Goal: Task Accomplishment & Management: Manage account settings

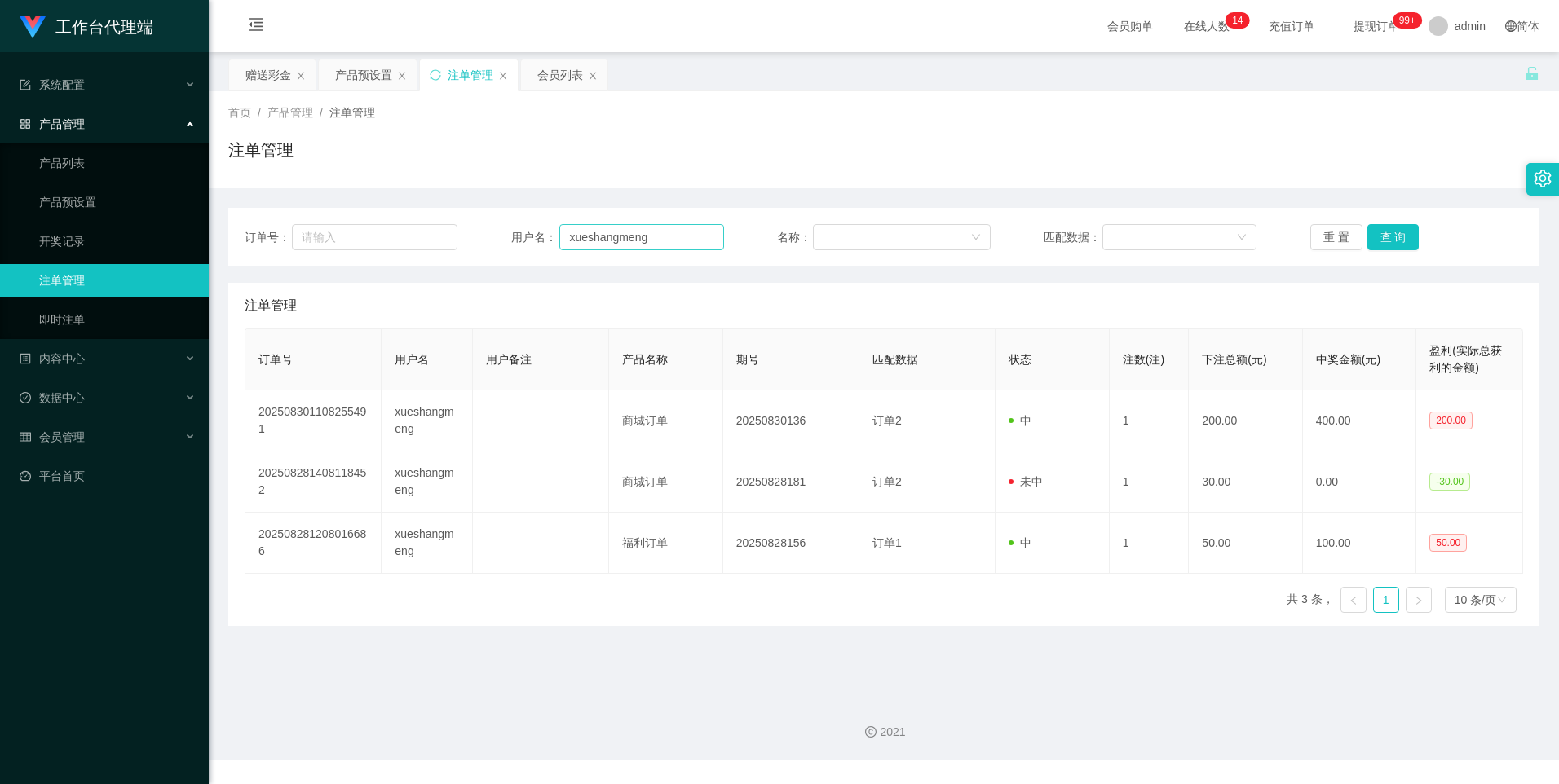
drag, startPoint x: 0, startPoint y: 0, endPoint x: 677, endPoint y: 241, distance: 718.6
click at [677, 241] on input "xueshangmeng" at bounding box center [641, 237] width 165 height 26
type input "dujian168"
click at [1379, 243] on button "查 询" at bounding box center [1394, 237] width 52 height 26
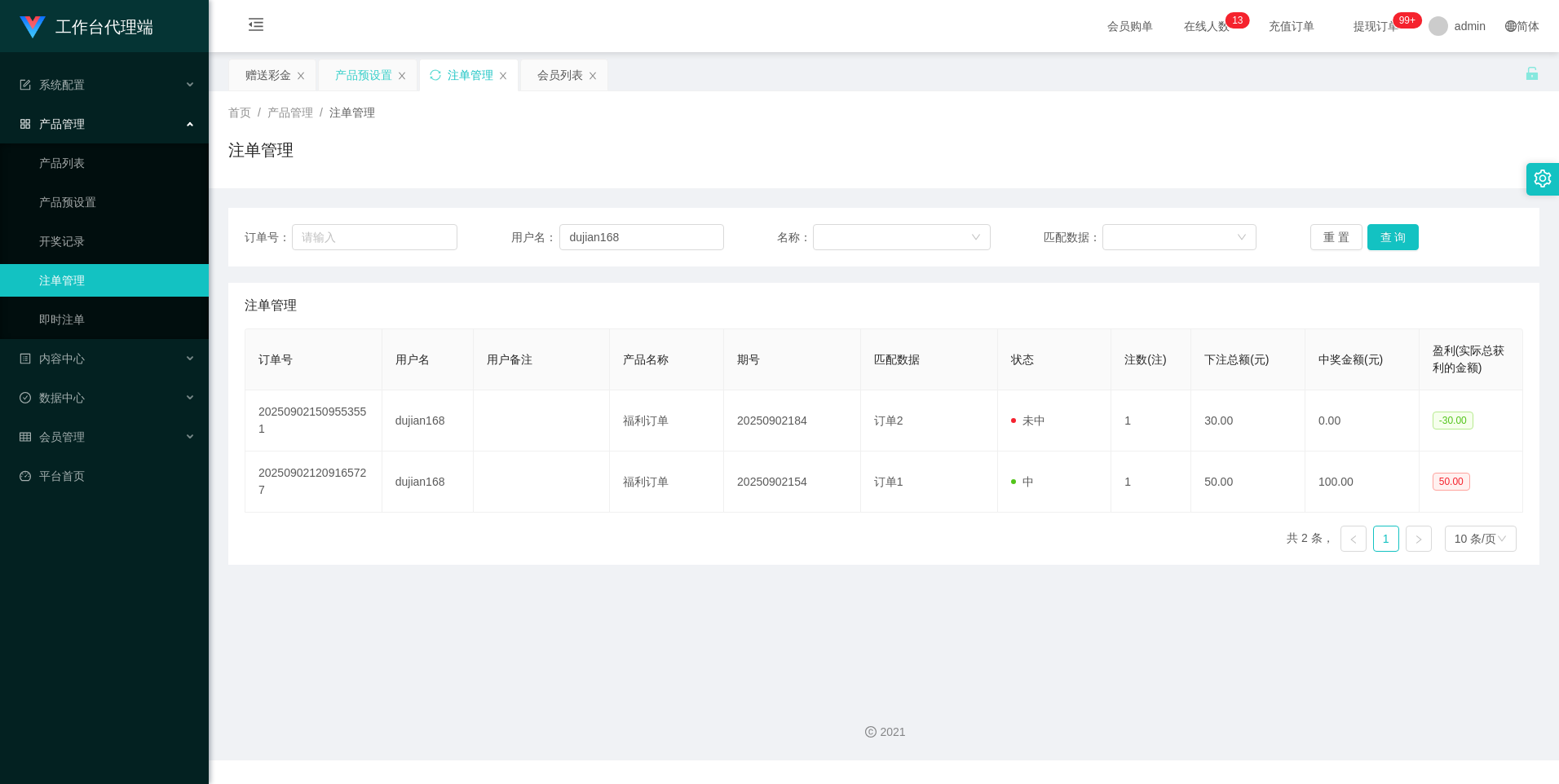
click at [360, 75] on div "产品预设置" at bounding box center [363, 74] width 57 height 31
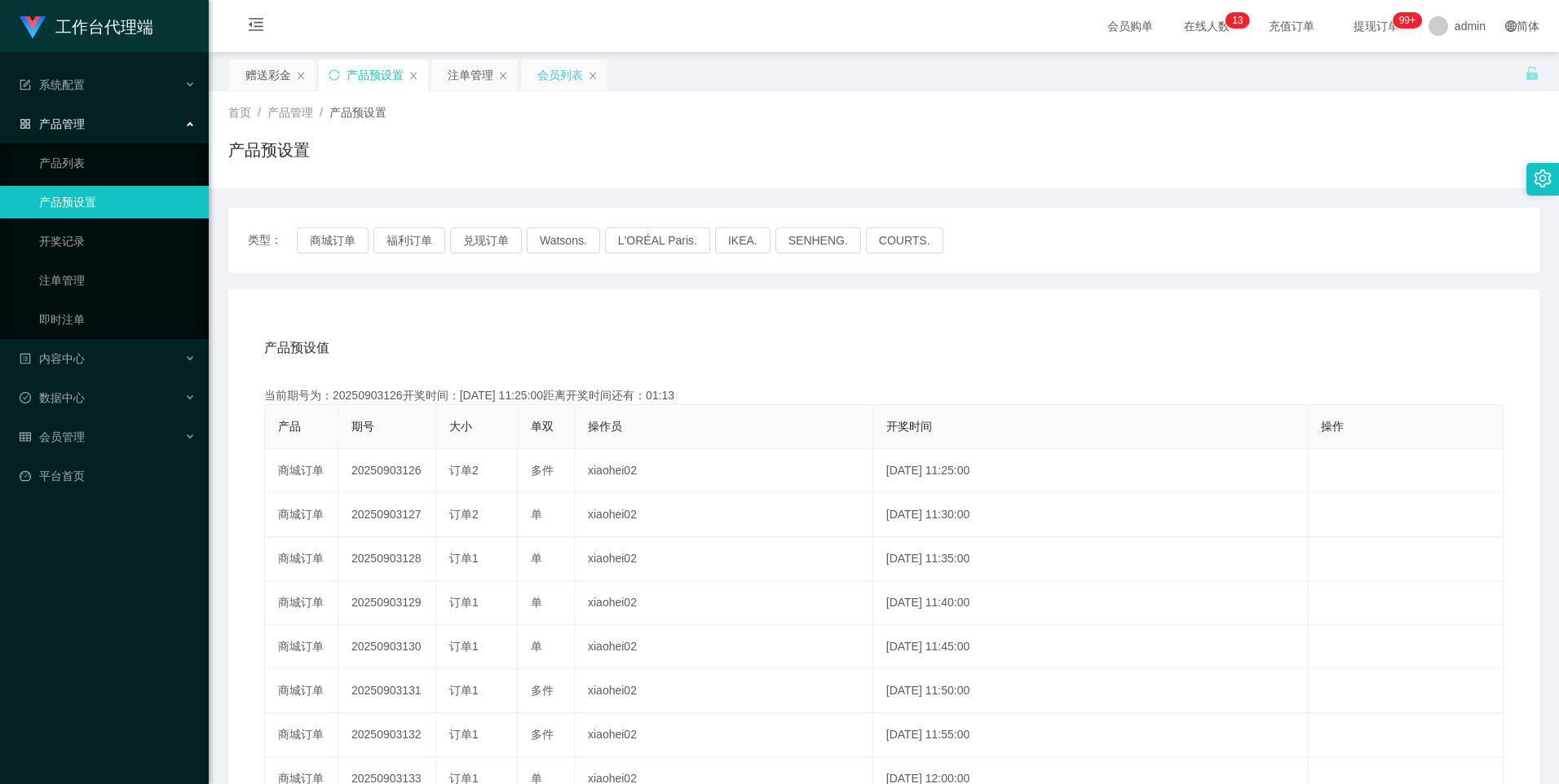
click at [559, 82] on div "会员列表" at bounding box center [559, 74] width 46 height 31
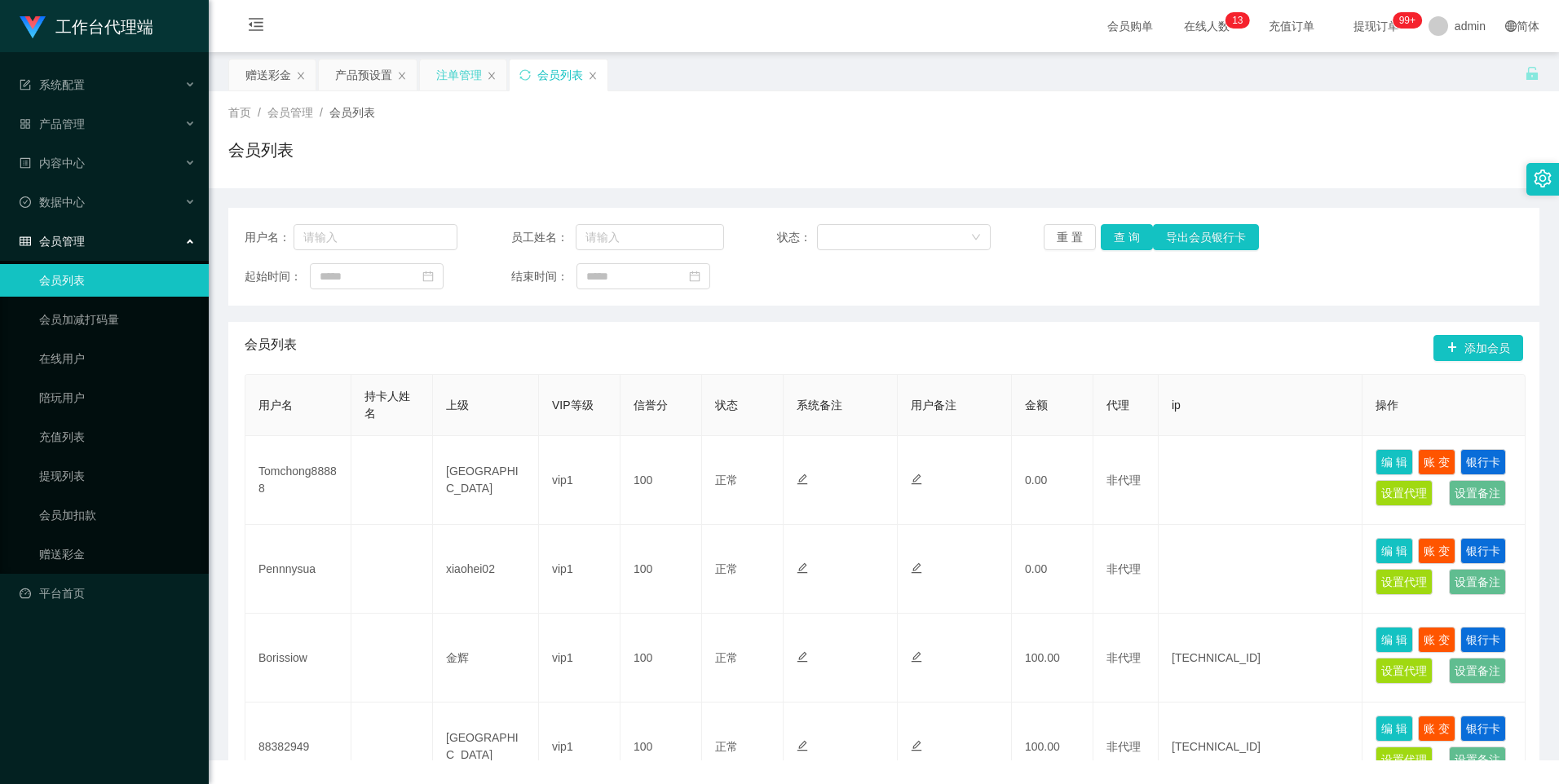
click at [474, 80] on div "注单管理" at bounding box center [458, 74] width 46 height 31
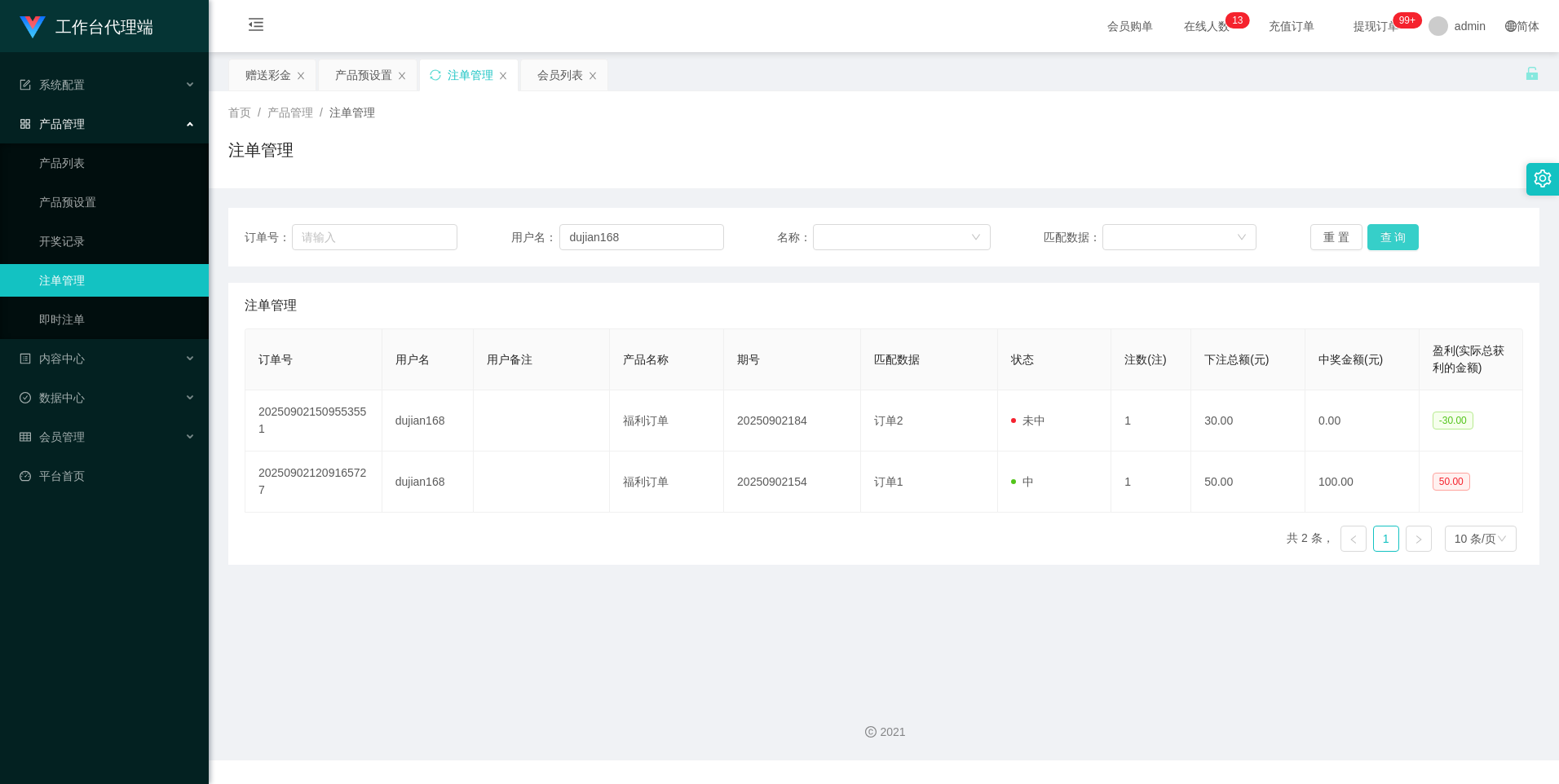
click at [1377, 241] on button "查 询" at bounding box center [1394, 237] width 52 height 26
click at [1377, 241] on div "重 置 查 询" at bounding box center [1417, 237] width 213 height 26
click at [284, 83] on div "赠送彩金" at bounding box center [268, 74] width 46 height 31
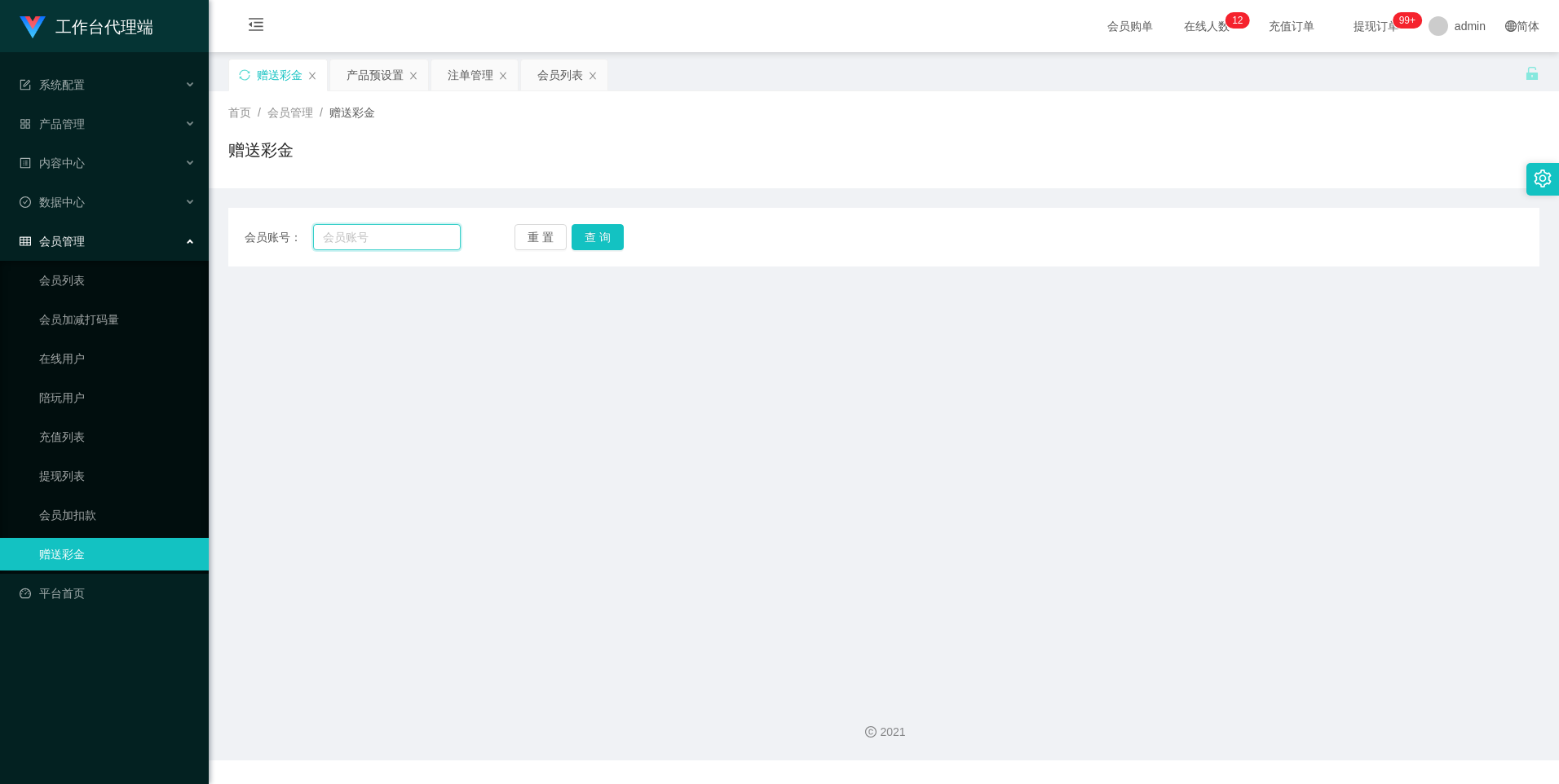
drag, startPoint x: 405, startPoint y: 243, endPoint x: 418, endPoint y: 243, distance: 13.0
click at [405, 243] on input "text" at bounding box center [386, 237] width 146 height 26
paste input "dujian168"
type input "dujian168"
click at [603, 232] on button "查 询" at bounding box center [597, 237] width 52 height 26
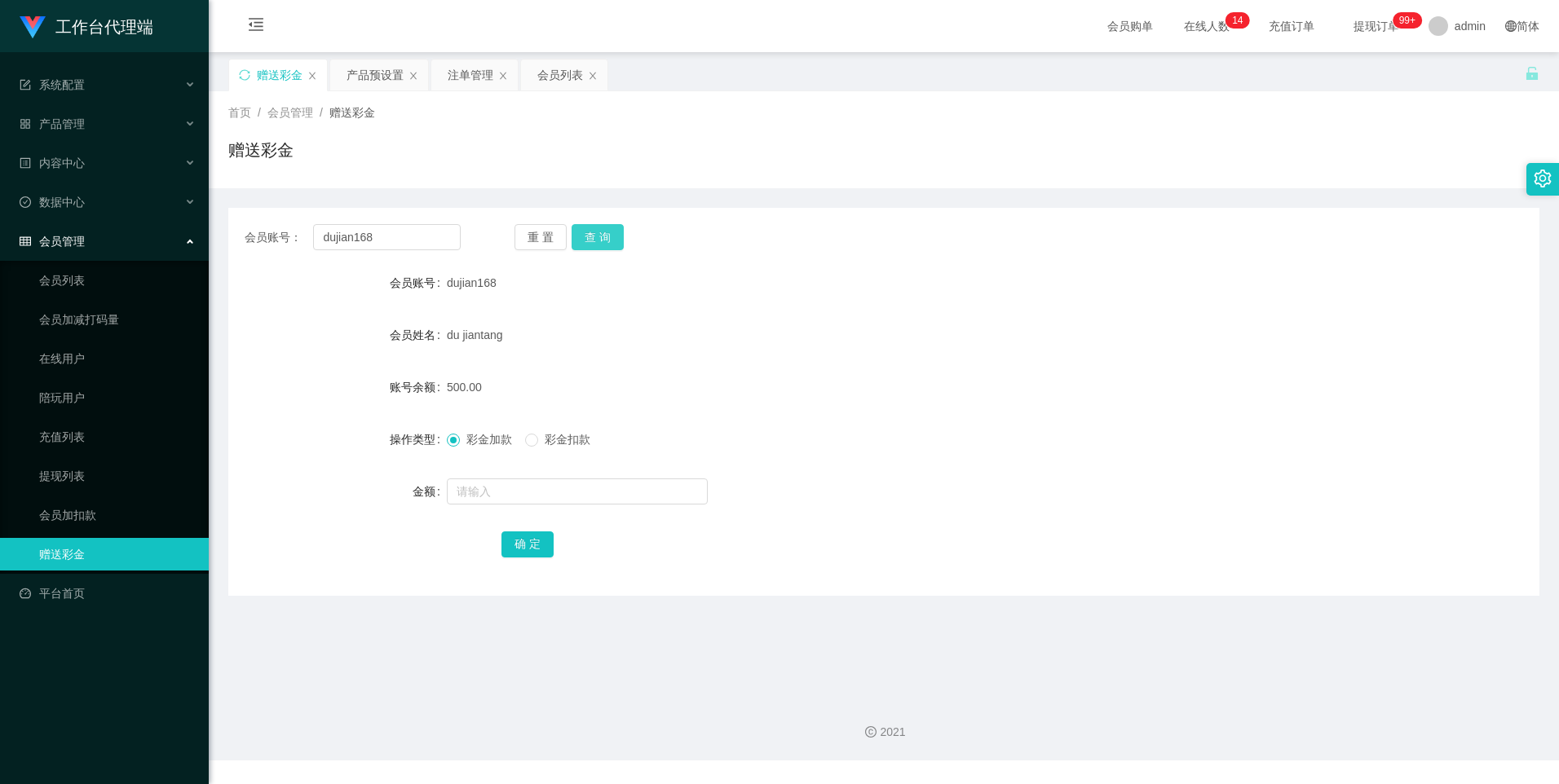
click at [592, 237] on button "查 询" at bounding box center [597, 237] width 52 height 26
